Goal: Task Accomplishment & Management: Complete application form

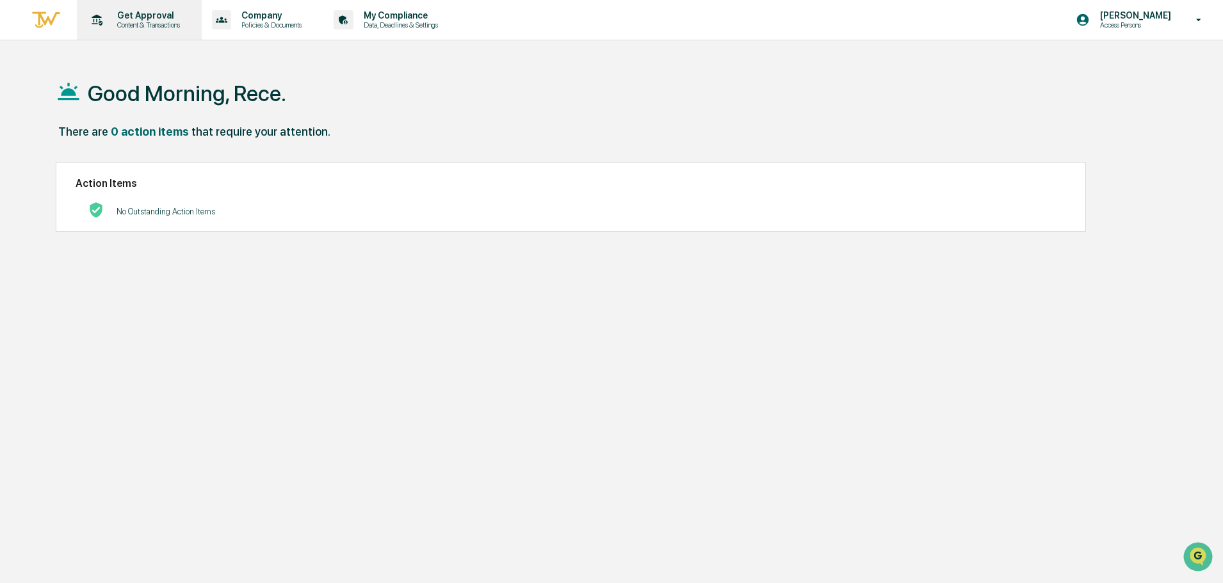
click at [157, 28] on p "Content & Transactions" at bounding box center [146, 24] width 79 height 9
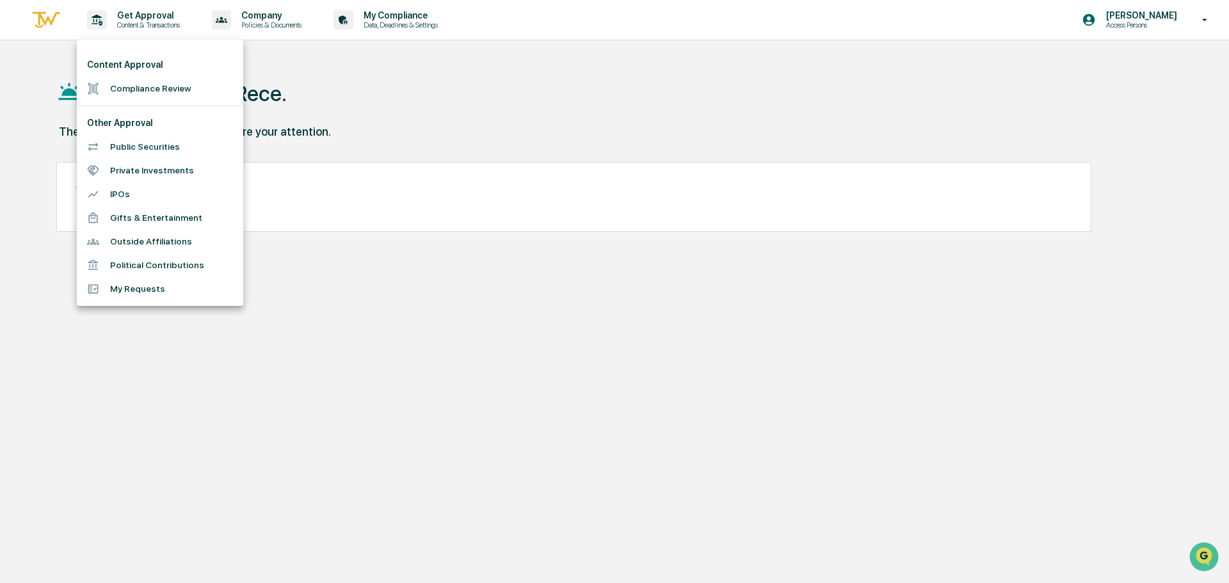
click at [145, 83] on li "Compliance Review" at bounding box center [160, 89] width 166 height 24
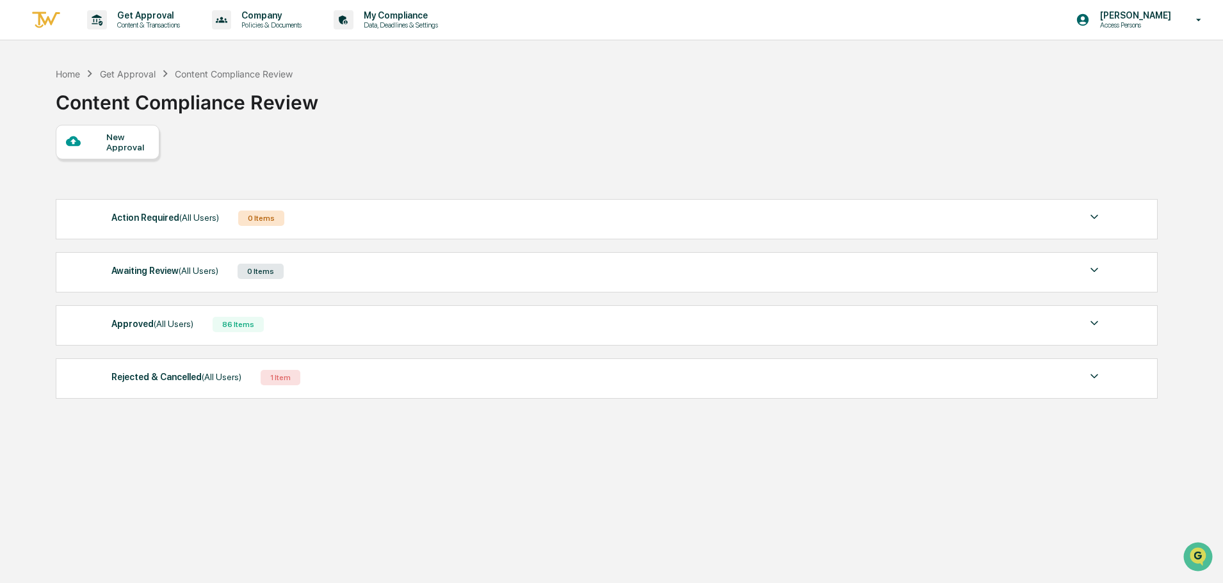
click at [124, 133] on div "New Approval" at bounding box center [127, 142] width 43 height 20
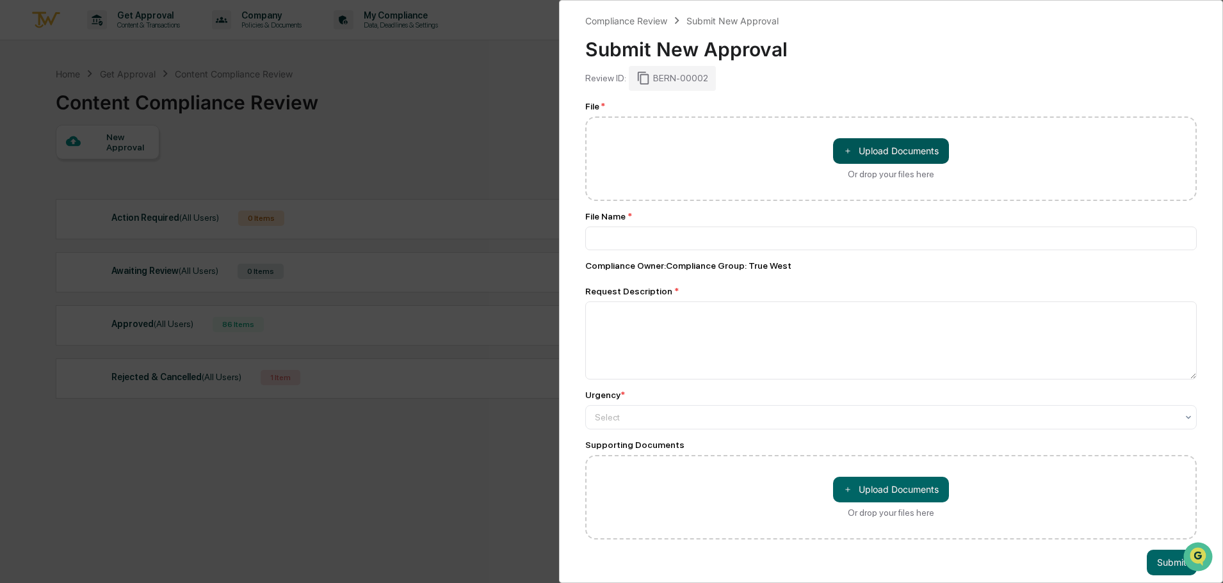
click at [875, 162] on button "＋ Upload Documents" at bounding box center [891, 151] width 116 height 26
type input "**********"
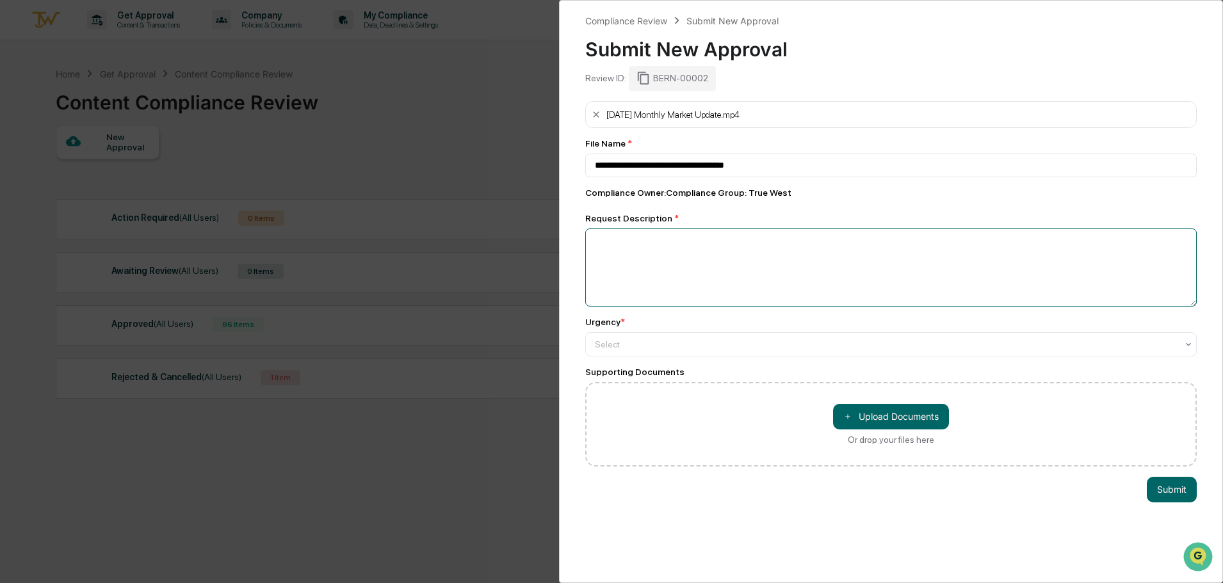
click at [753, 257] on textarea at bounding box center [890, 268] width 611 height 78
type textarea "**********"
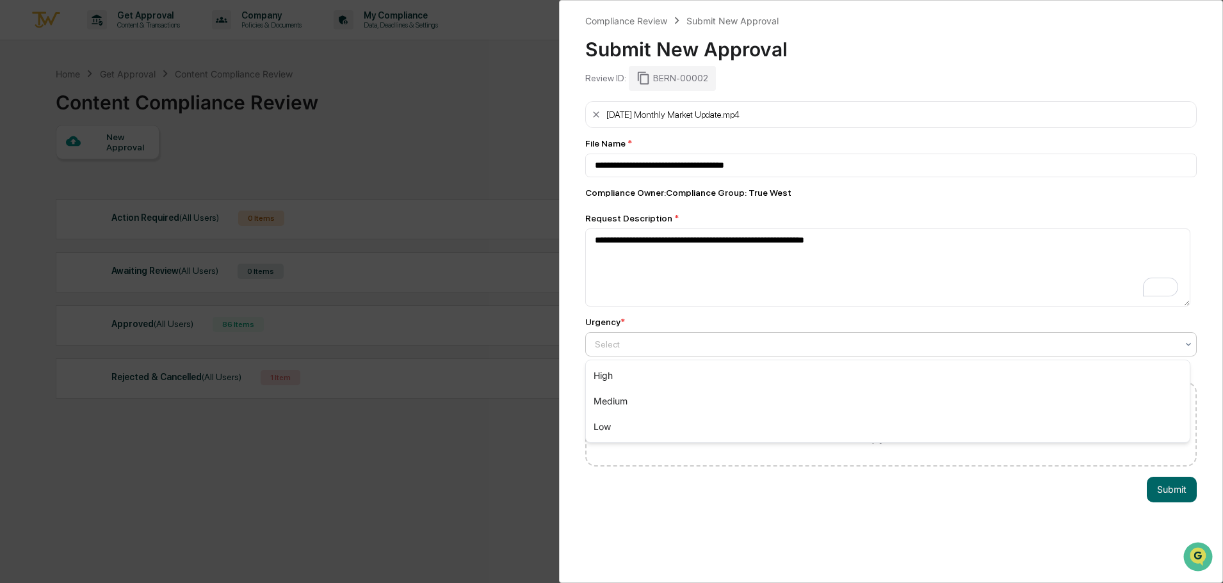
click at [786, 345] on div at bounding box center [886, 344] width 582 height 13
click at [757, 395] on div "Medium" at bounding box center [888, 402] width 604 height 26
click at [868, 415] on button "＋ Upload Documents" at bounding box center [891, 417] width 116 height 26
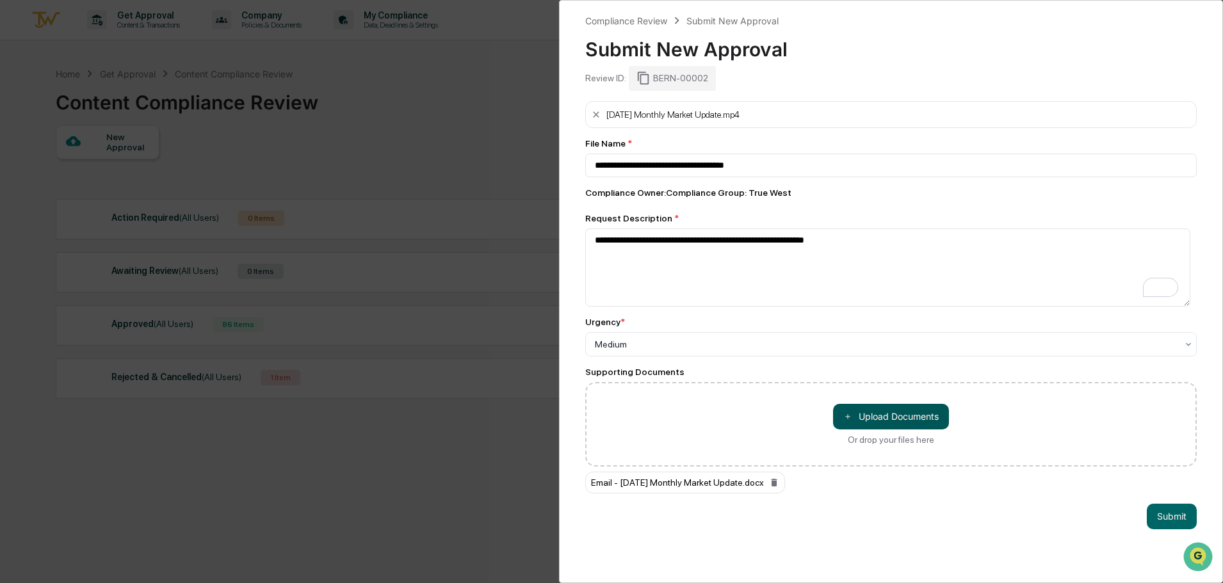
click at [872, 416] on button "＋ Upload Documents" at bounding box center [891, 417] width 116 height 26
click at [1172, 516] on button "Submit" at bounding box center [1172, 517] width 50 height 26
click at [1038, 197] on div "Compliance Owner : Compliance Group: True West" at bounding box center [890, 193] width 611 height 10
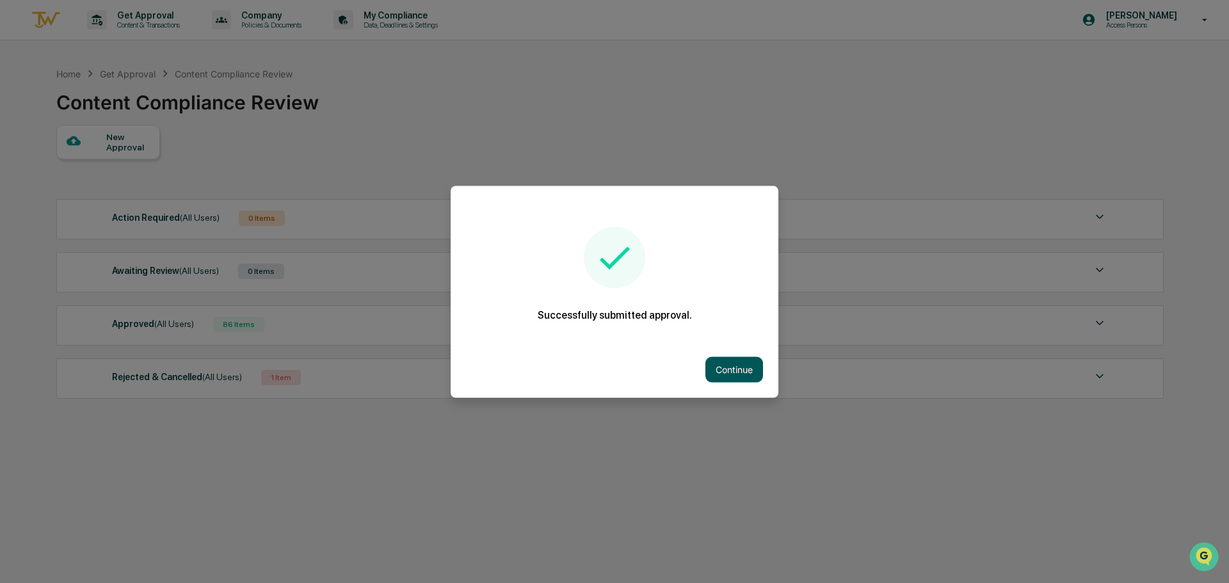
click at [729, 357] on button "Continue" at bounding box center [735, 370] width 58 height 26
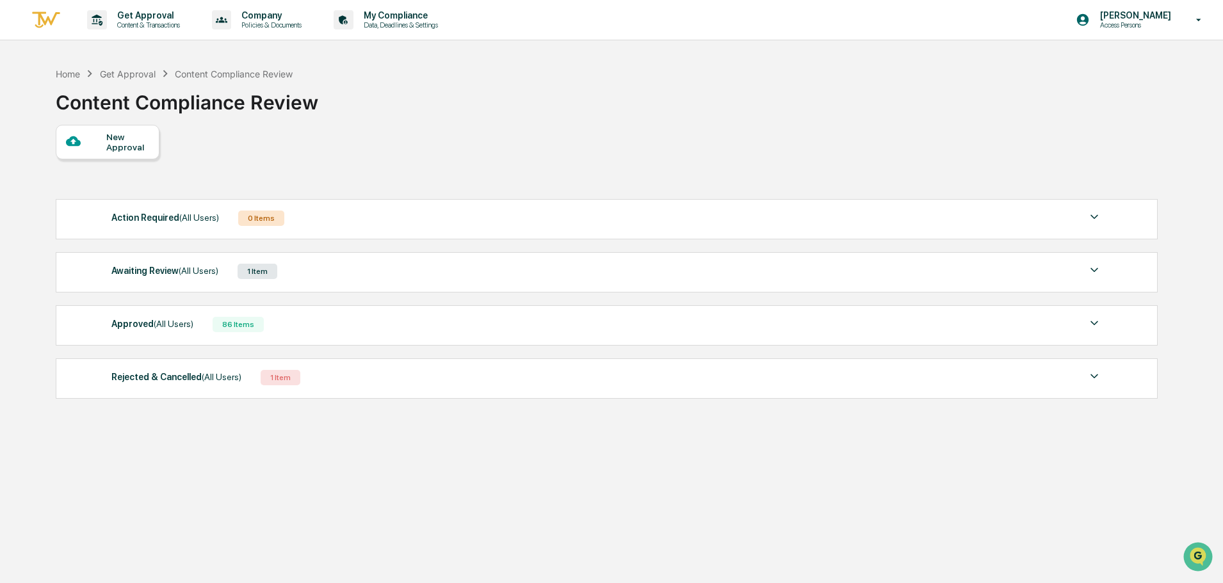
click at [446, 285] on div "Awaiting Review (All Users) 1 Item File Name Review Id Created Date Requested B…" at bounding box center [607, 272] width 1102 height 40
click at [449, 273] on div "Awaiting Review (All Users) 1 Item" at bounding box center [606, 271] width 990 height 18
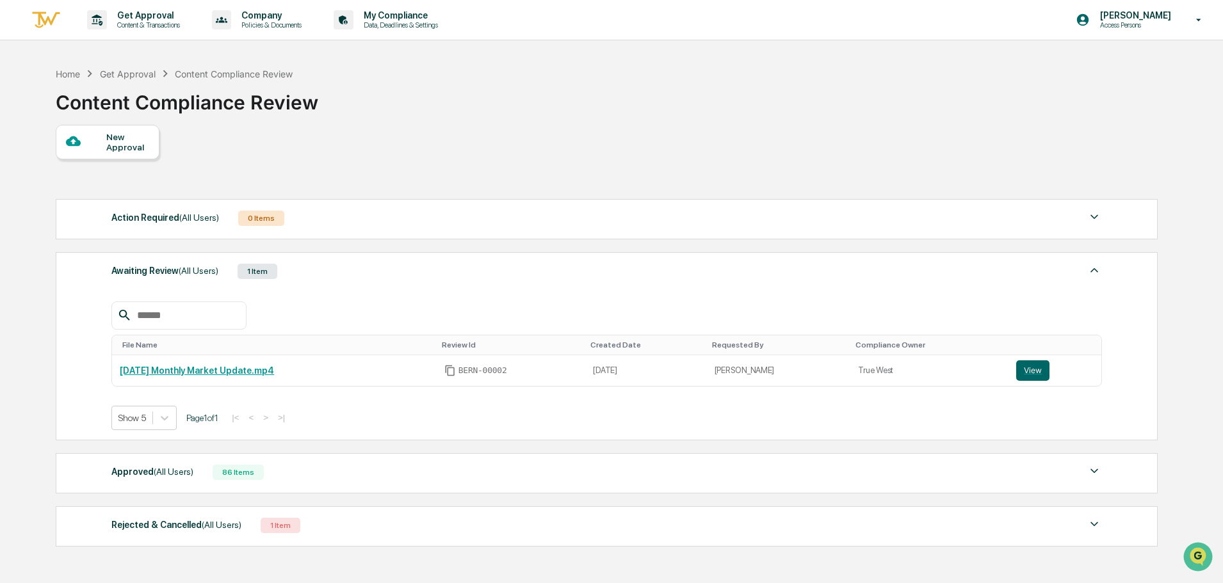
click at [449, 273] on div "Awaiting Review (All Users) 1 Item" at bounding box center [606, 271] width 990 height 18
